Goal: Transaction & Acquisition: Obtain resource

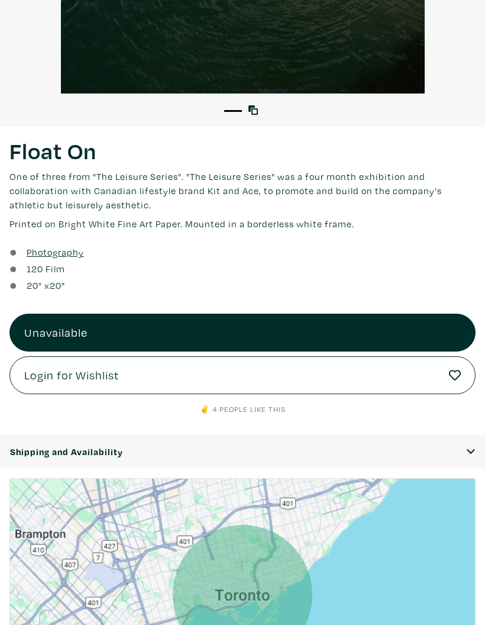
click at [235, 371] on link "Login for Wishlist" at bounding box center [242, 375] width 467 height 38
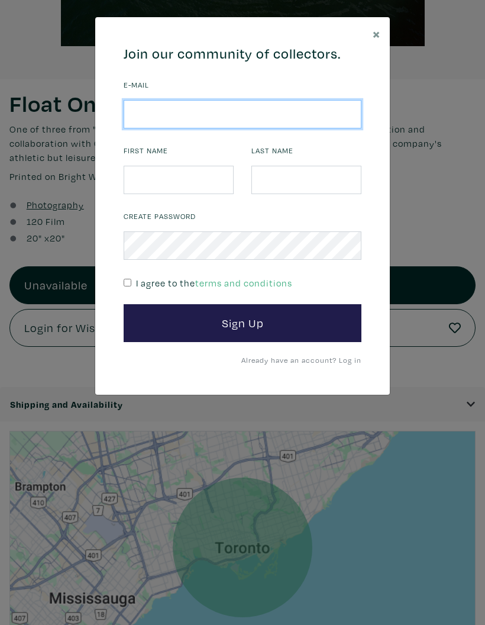
click at [181, 120] on input "email" at bounding box center [243, 114] width 238 height 28
type input "b"
type input "victoria.crawford@hotmail.com"
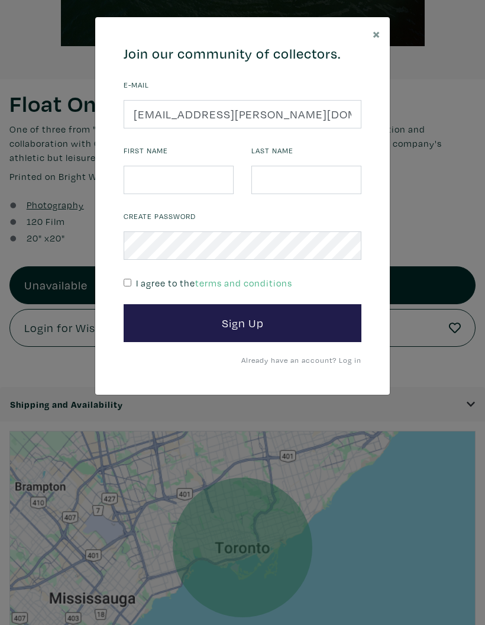
type input "Victoria"
type input "Crawford"
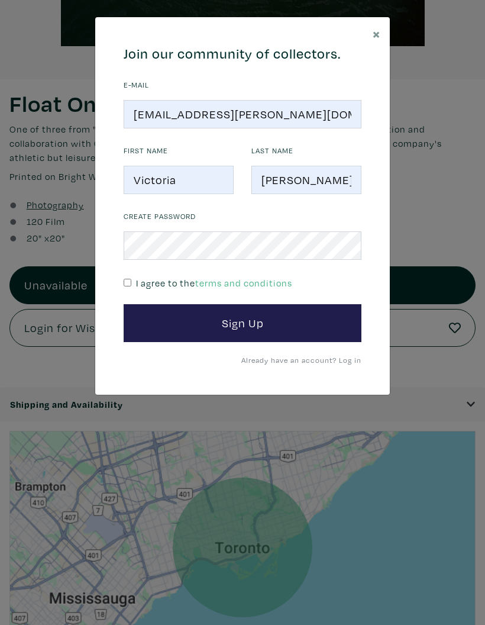
click at [121, 279] on div "Create Password I agree to the terms and conditions" at bounding box center [243, 255] width 256 height 95
click at [127, 286] on input "checkbox" at bounding box center [128, 283] width 8 height 8
checkbox input "true"
click at [247, 321] on button "Sign Up" at bounding box center [243, 323] width 238 height 38
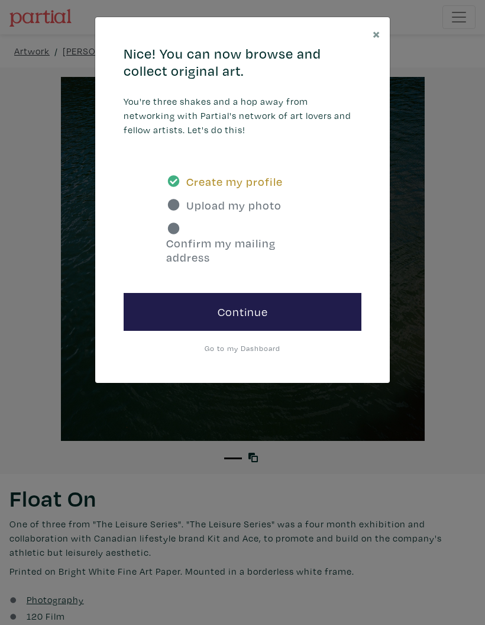
click at [383, 25] on button "×" at bounding box center [376, 33] width 27 height 33
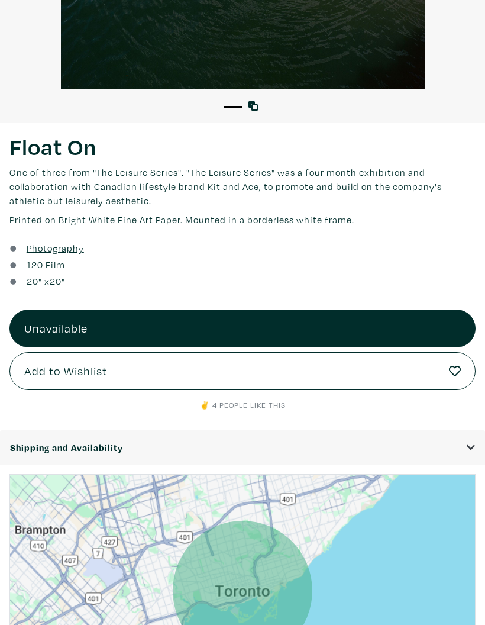
scroll to position [352, 0]
click at [226, 371] on button "Add to Wishlist" at bounding box center [242, 371] width 467 height 38
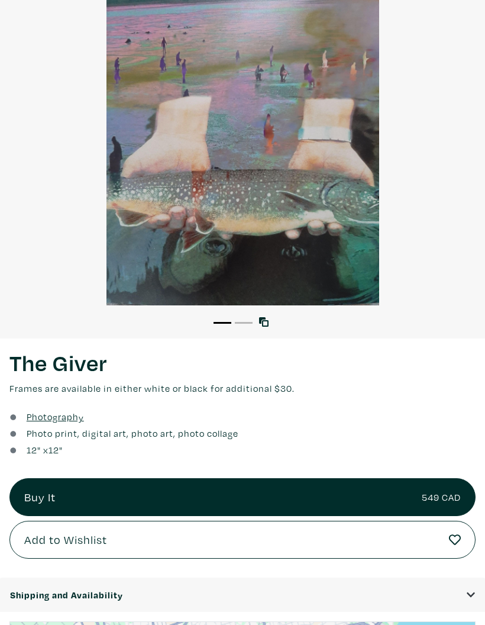
scroll to position [136, 0]
click at [204, 542] on button "Add to Wishlist" at bounding box center [242, 540] width 467 height 38
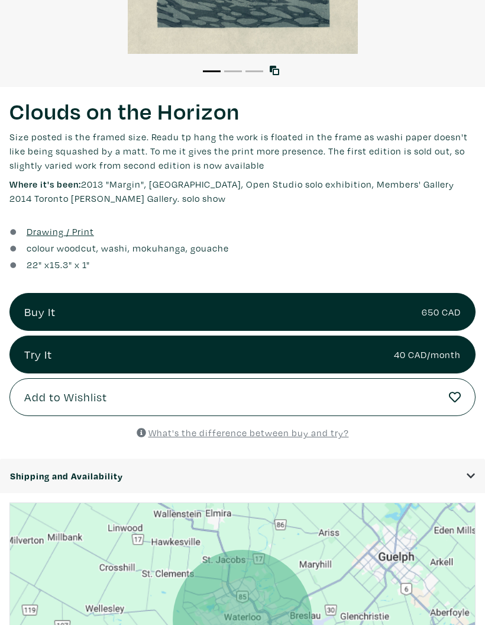
scroll to position [387, 0]
click at [230, 398] on button "Add to Wishlist" at bounding box center [242, 397] width 467 height 38
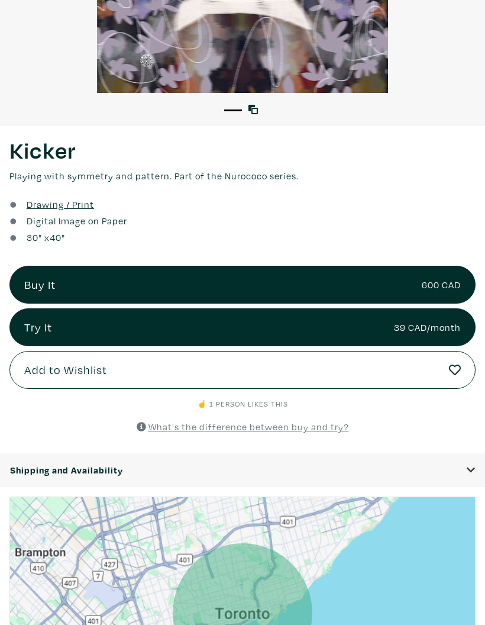
click at [246, 371] on button "Add to Wishlist" at bounding box center [242, 371] width 467 height 38
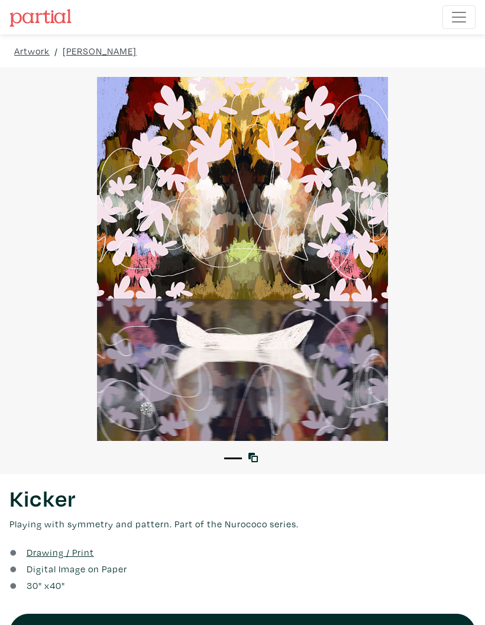
click at [133, 50] on link "[PERSON_NAME]" at bounding box center [100, 51] width 74 height 14
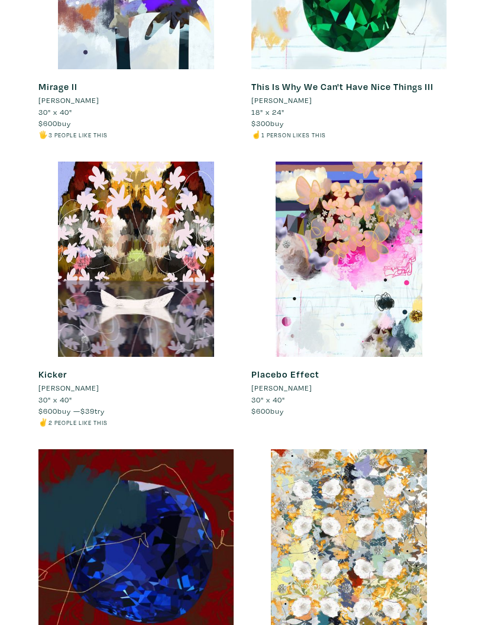
scroll to position [956, 0]
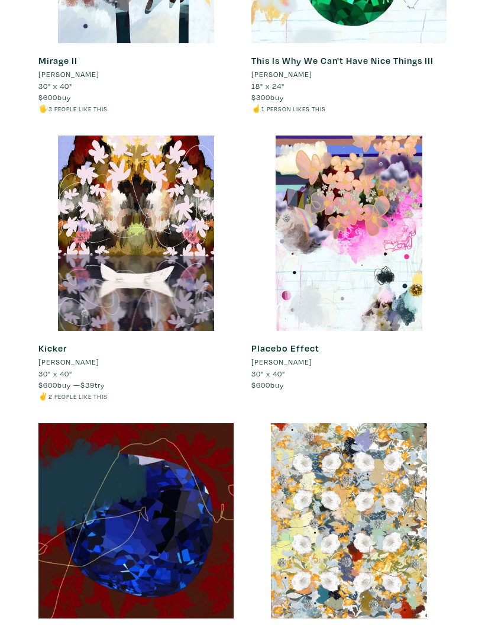
click at [383, 221] on div at bounding box center [349, 233] width 195 height 195
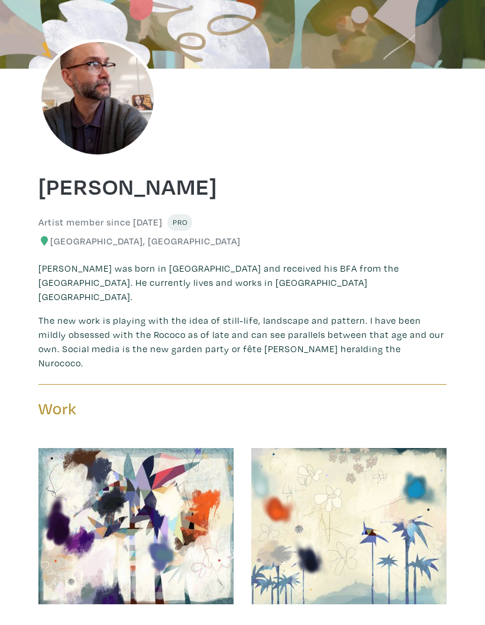
scroll to position [0, 0]
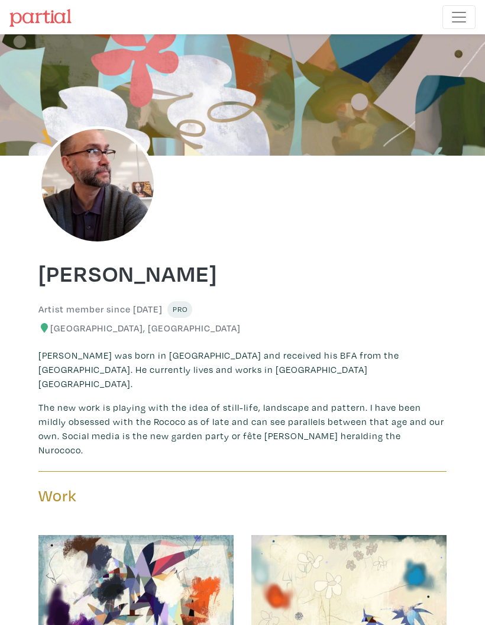
click at [47, 17] on img at bounding box center [40, 18] width 62 height 18
